Goal: Information Seeking & Learning: Understand process/instructions

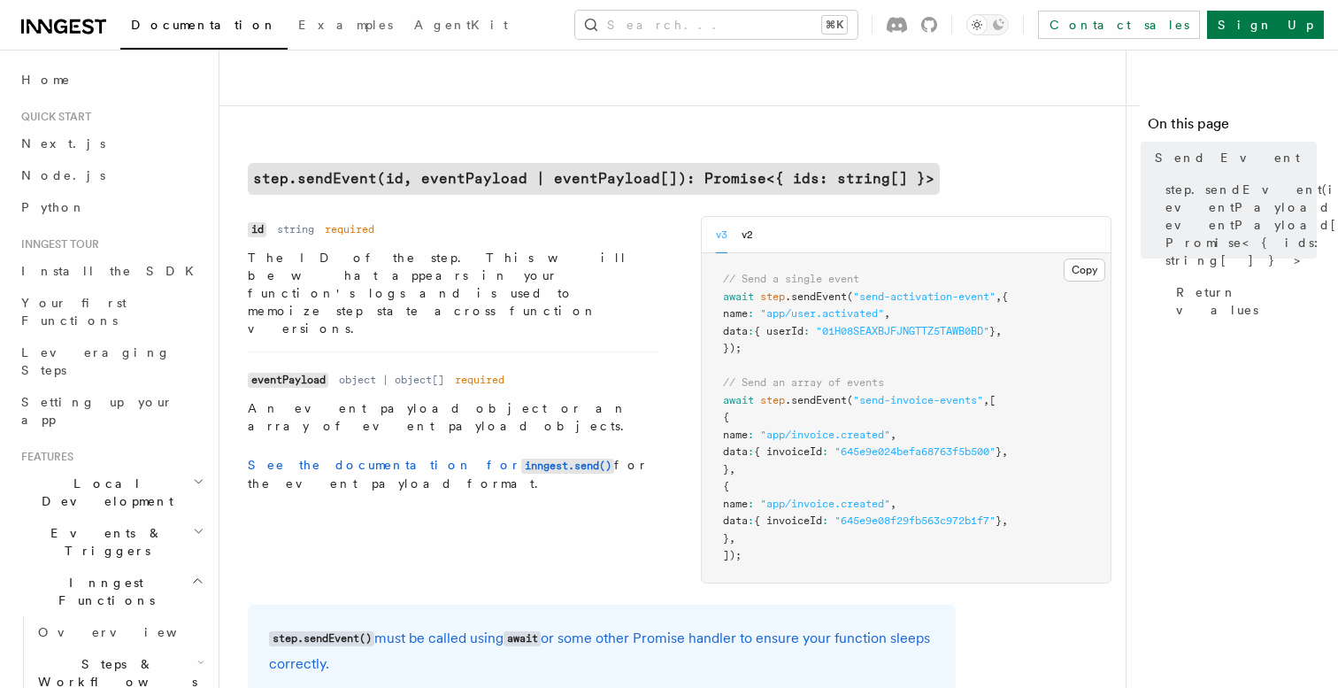
scroll to position [517, 0]
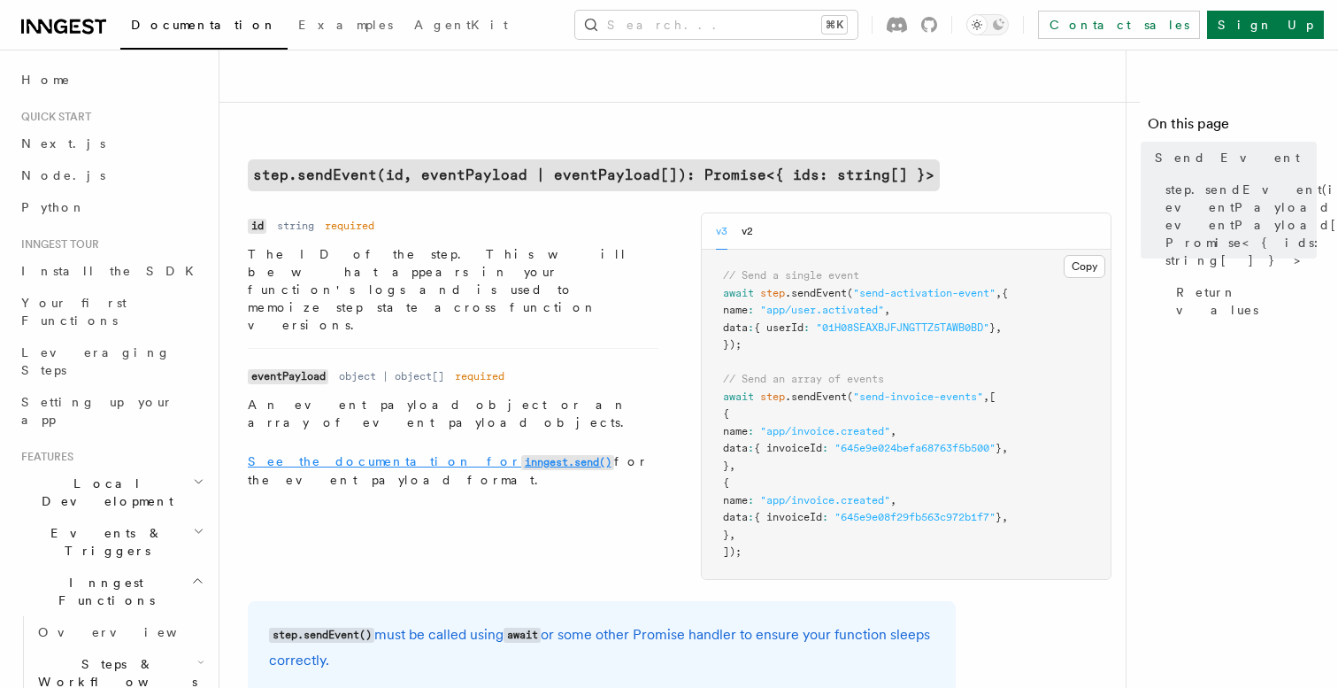
click at [521, 455] on code "inngest.send()" at bounding box center [567, 462] width 93 height 15
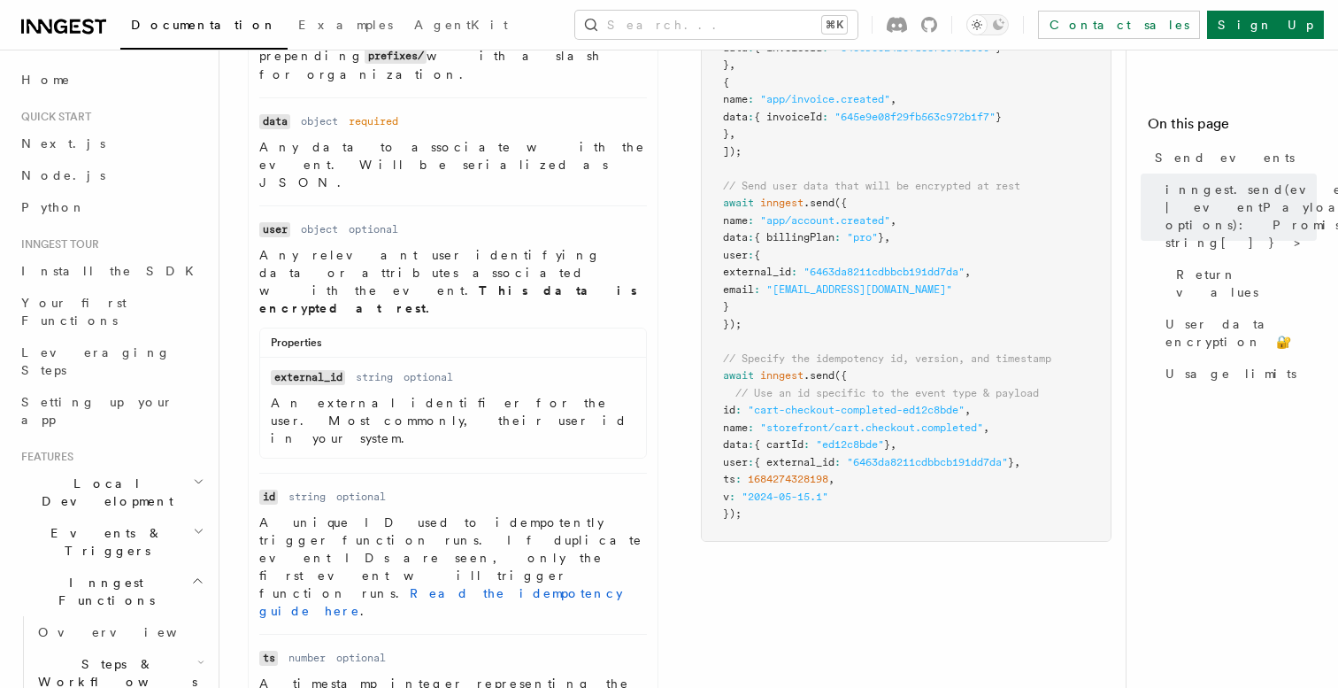
scroll to position [863, 0]
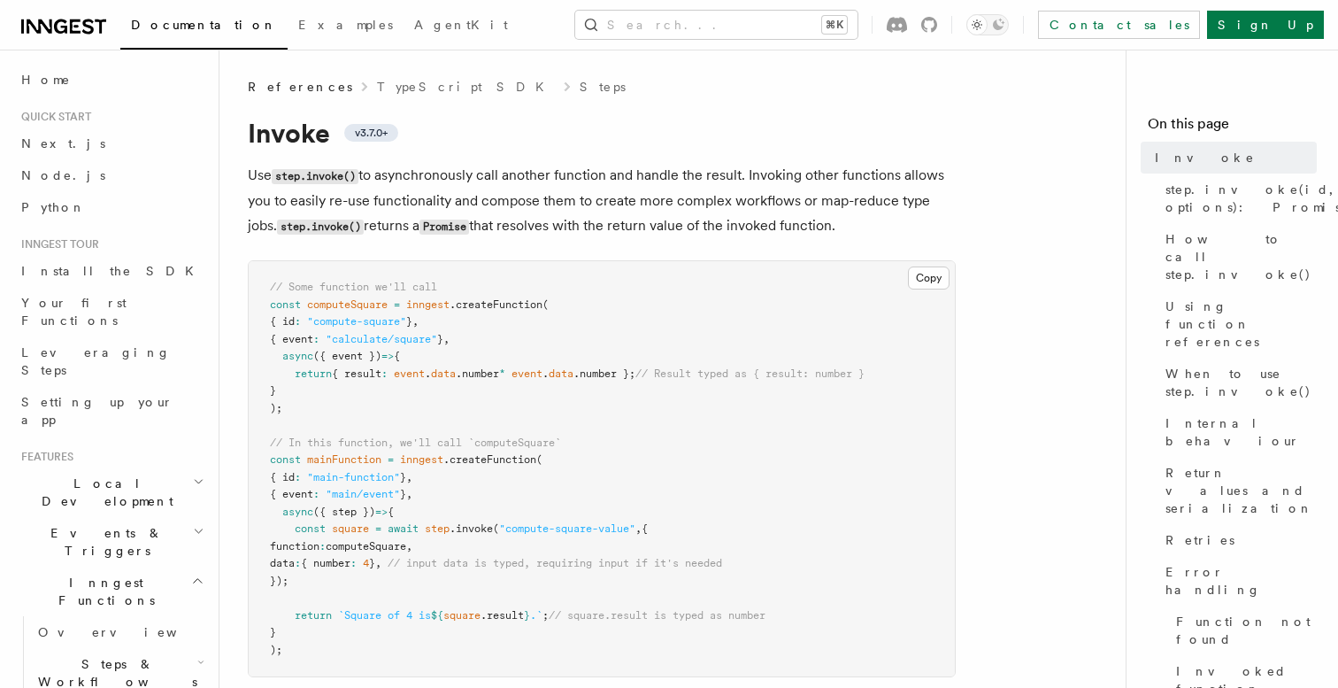
click at [897, 198] on p "Use step.invoke() to asynchronously call another function and handle the result…" at bounding box center [602, 201] width 708 height 76
click at [761, 26] on button "Search... ⌘K" at bounding box center [716, 25] width 282 height 28
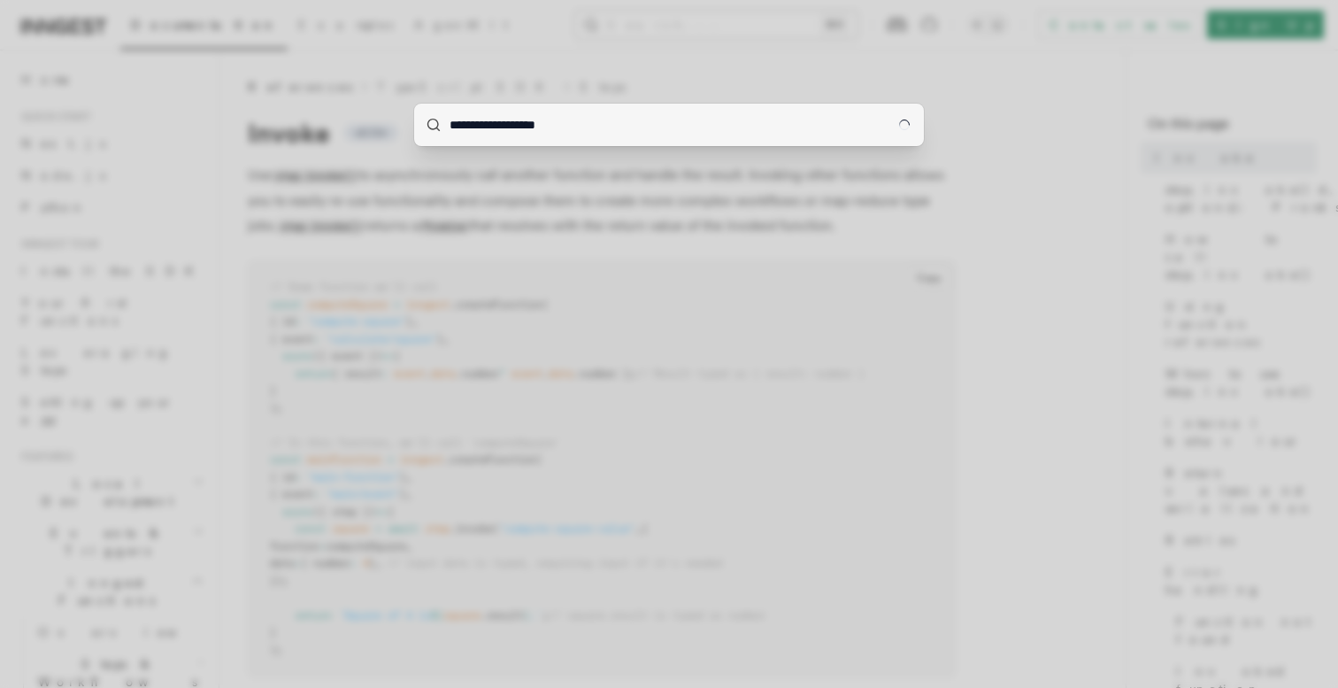
type input "**********"
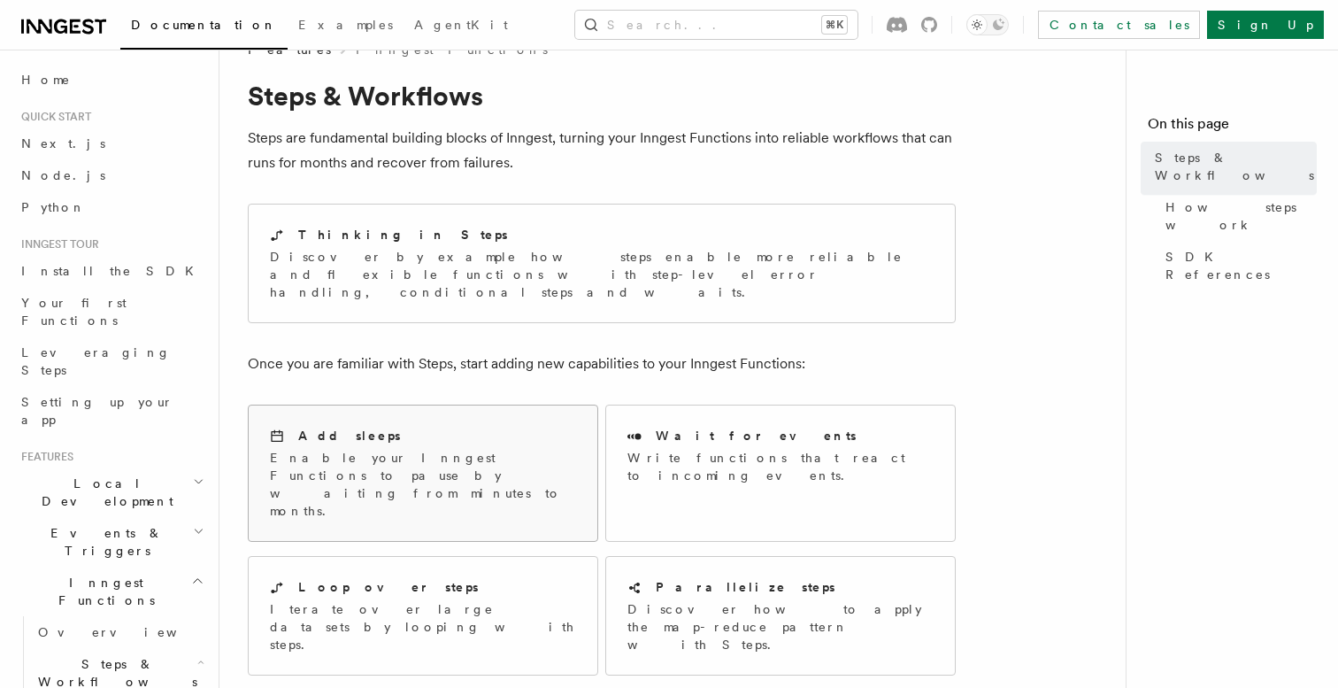
scroll to position [43, 0]
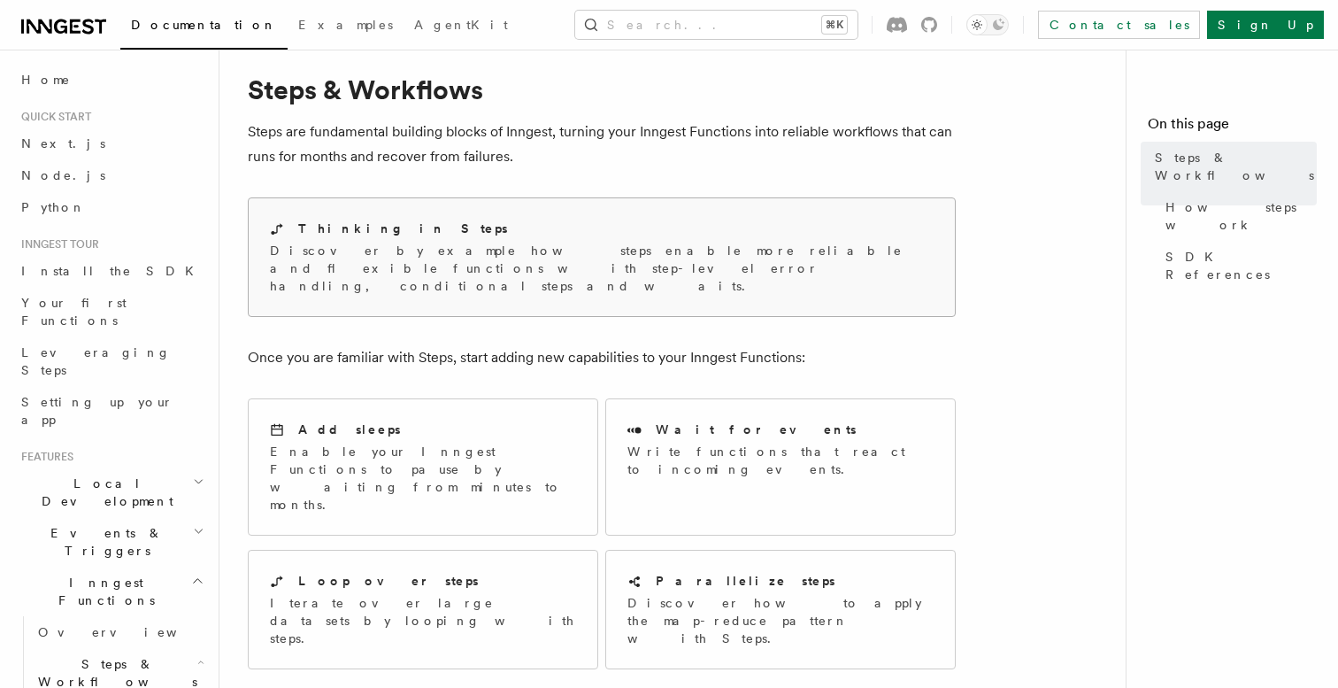
click at [380, 261] on p "Discover by example how steps enable more reliable and flexible functions with …" at bounding box center [602, 268] width 664 height 53
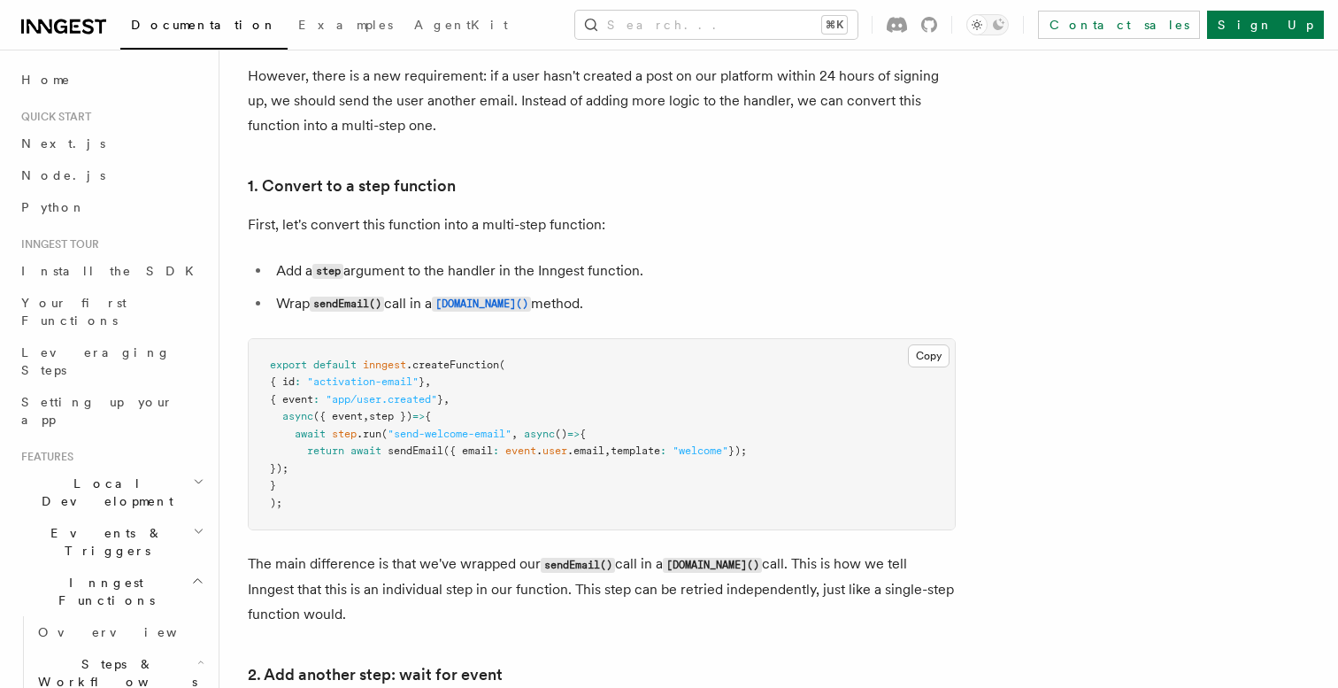
scroll to position [1065, 0]
